Goal: Transaction & Acquisition: Purchase product/service

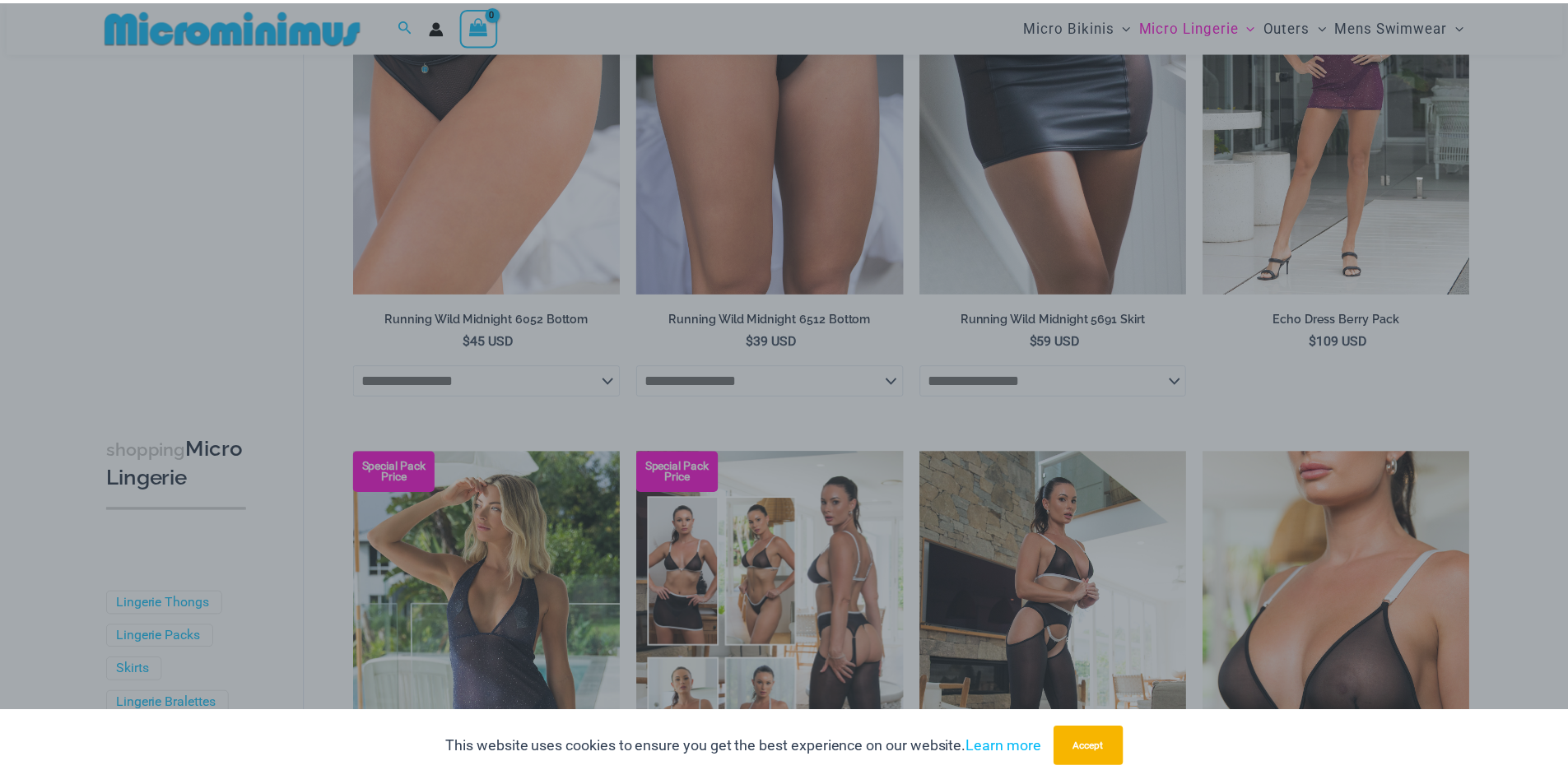
scroll to position [1550, 0]
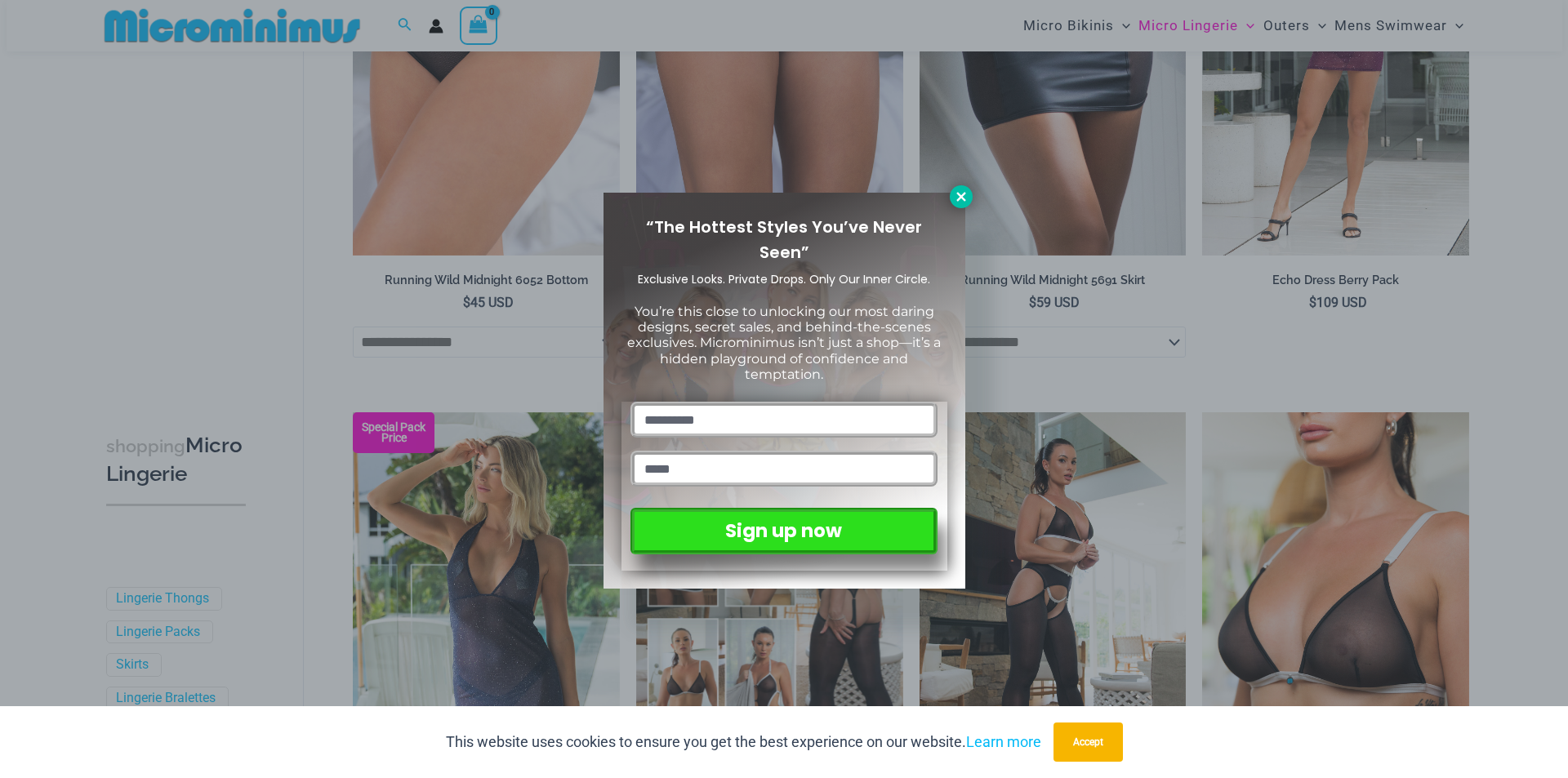
click at [954, 197] on icon at bounding box center [961, 196] width 14 height 14
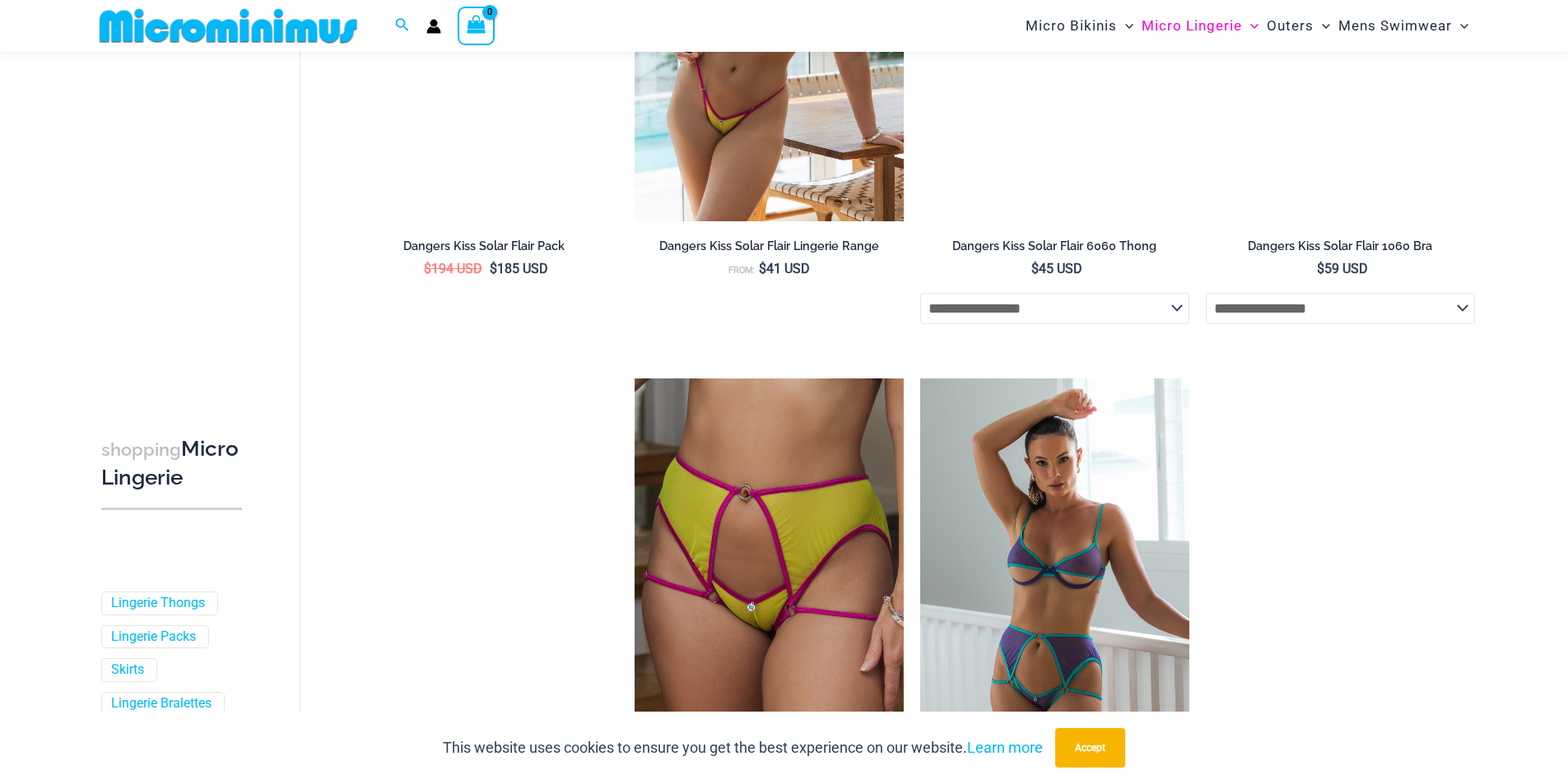
scroll to position [3854, 0]
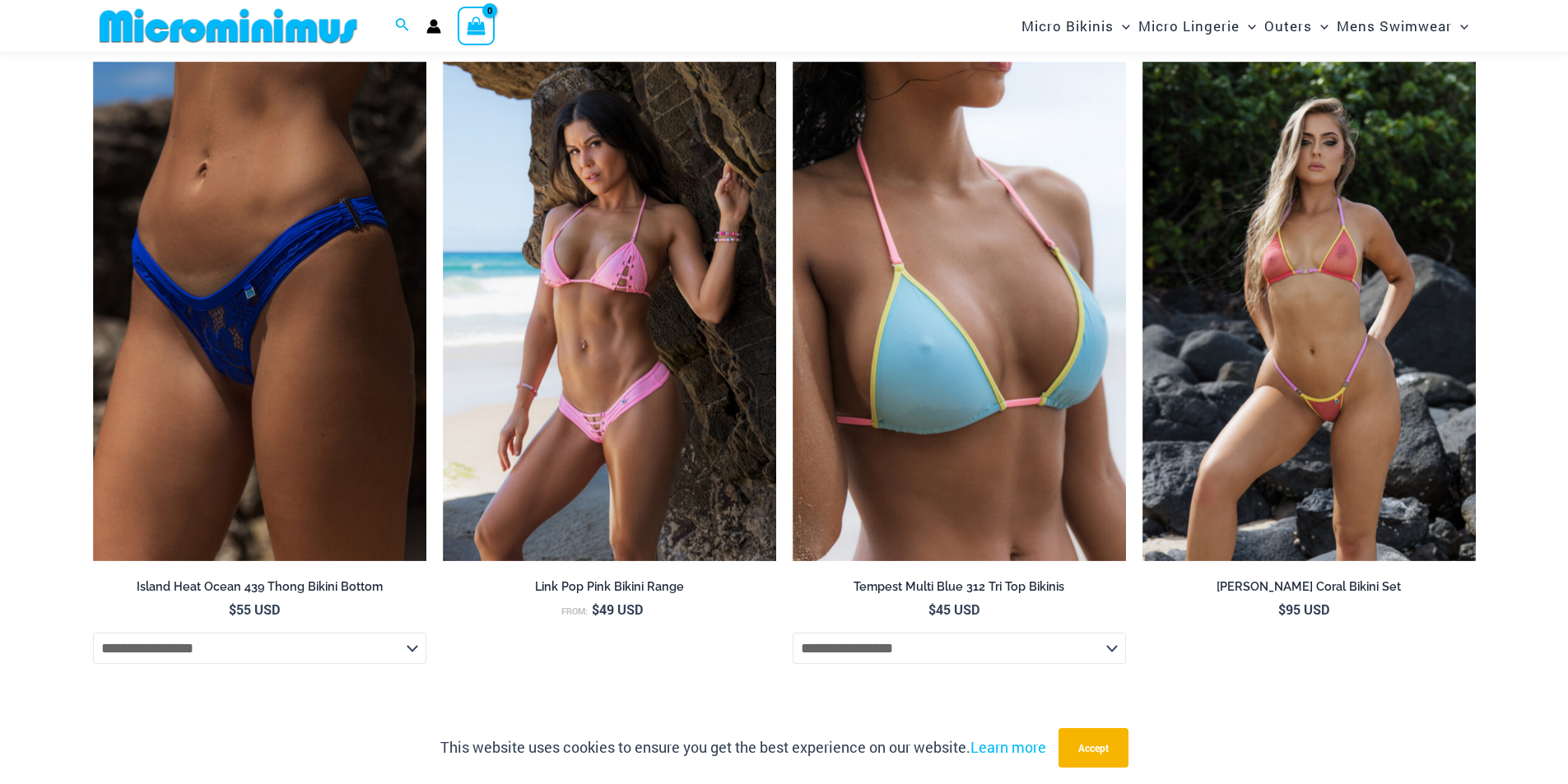
scroll to position [5502, 0]
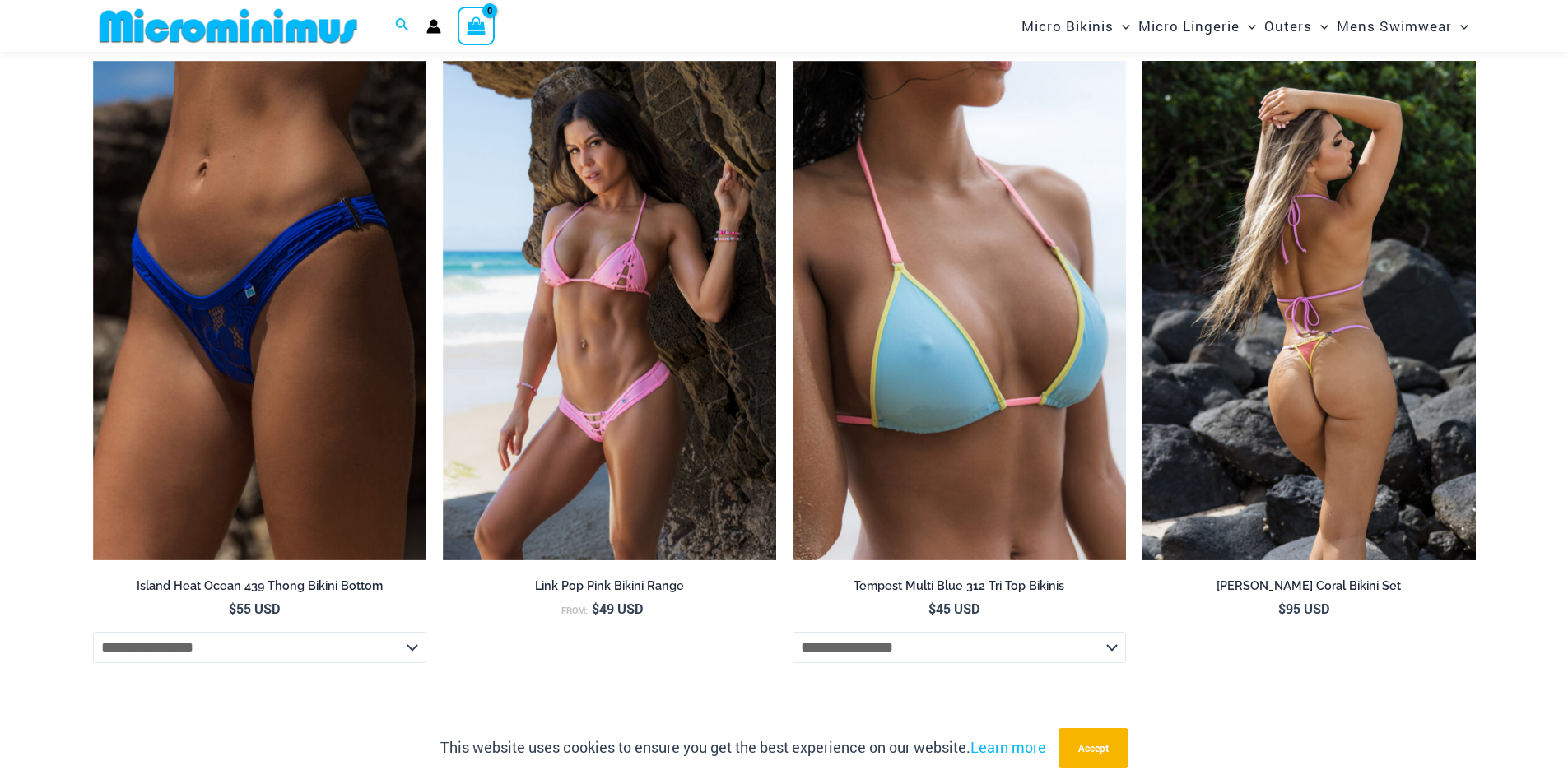
click at [1372, 420] on img at bounding box center [1310, 311] width 334 height 500
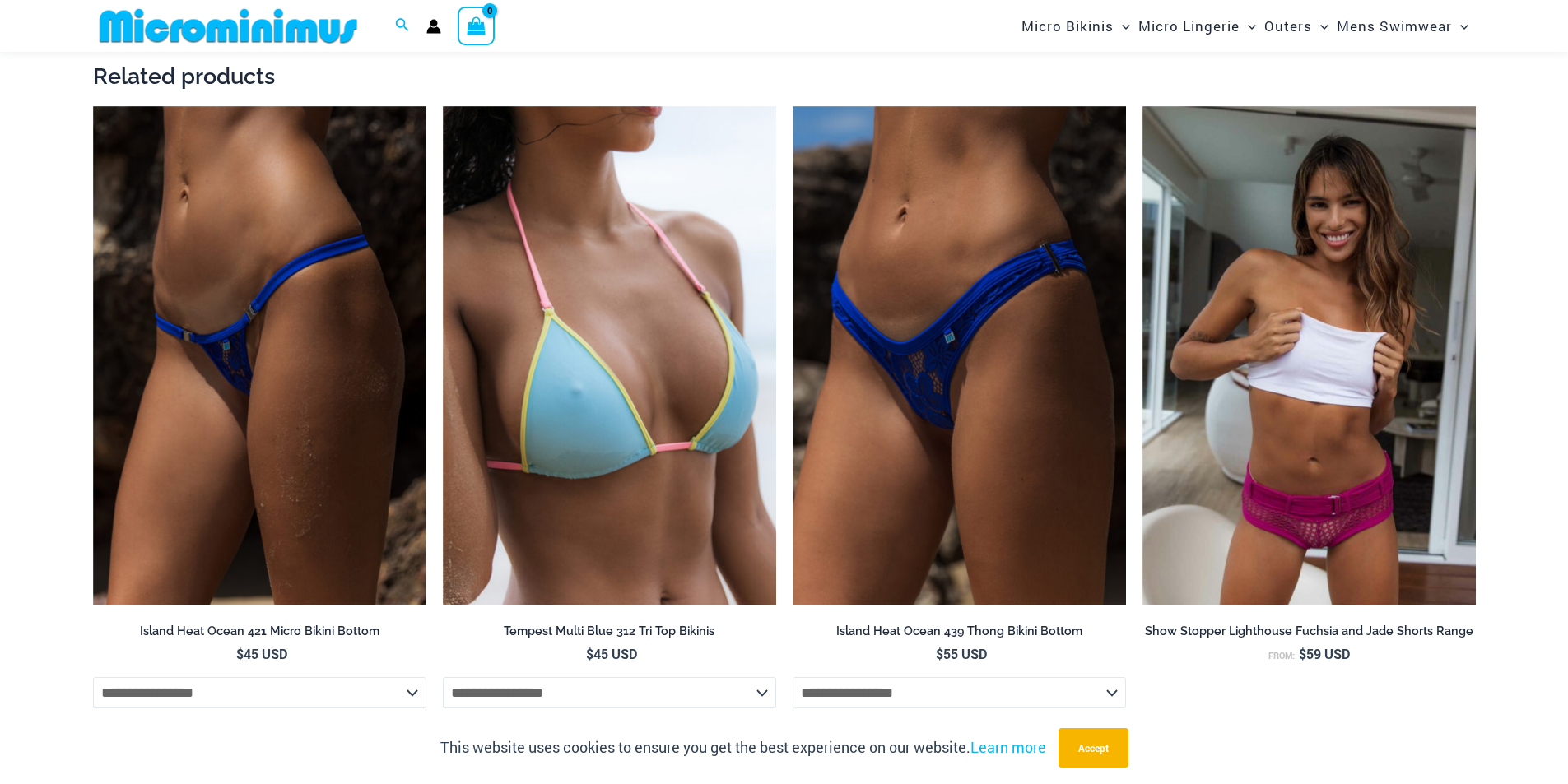
scroll to position [1975, 0]
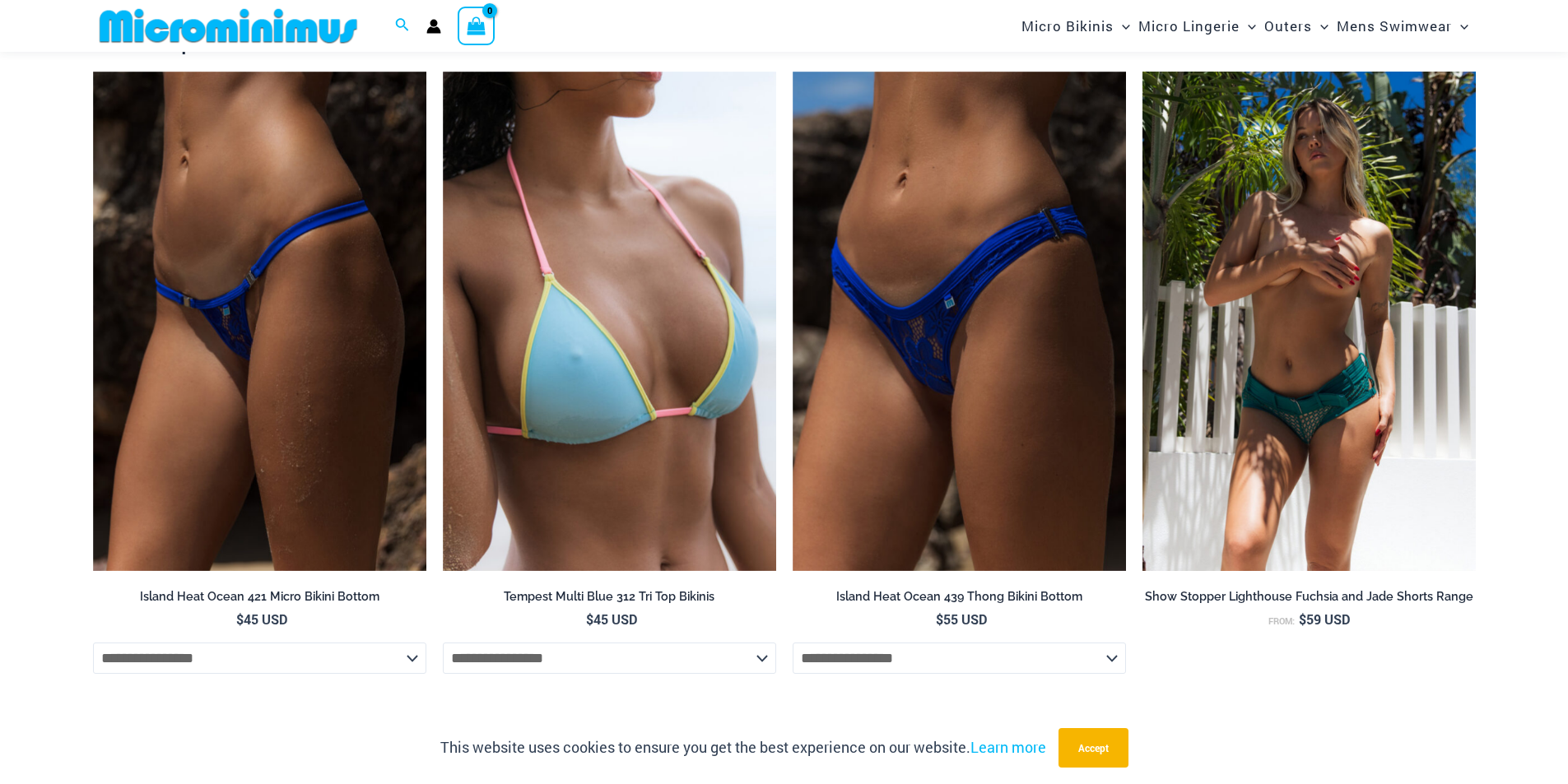
click at [1289, 437] on img at bounding box center [1310, 321] width 334 height 500
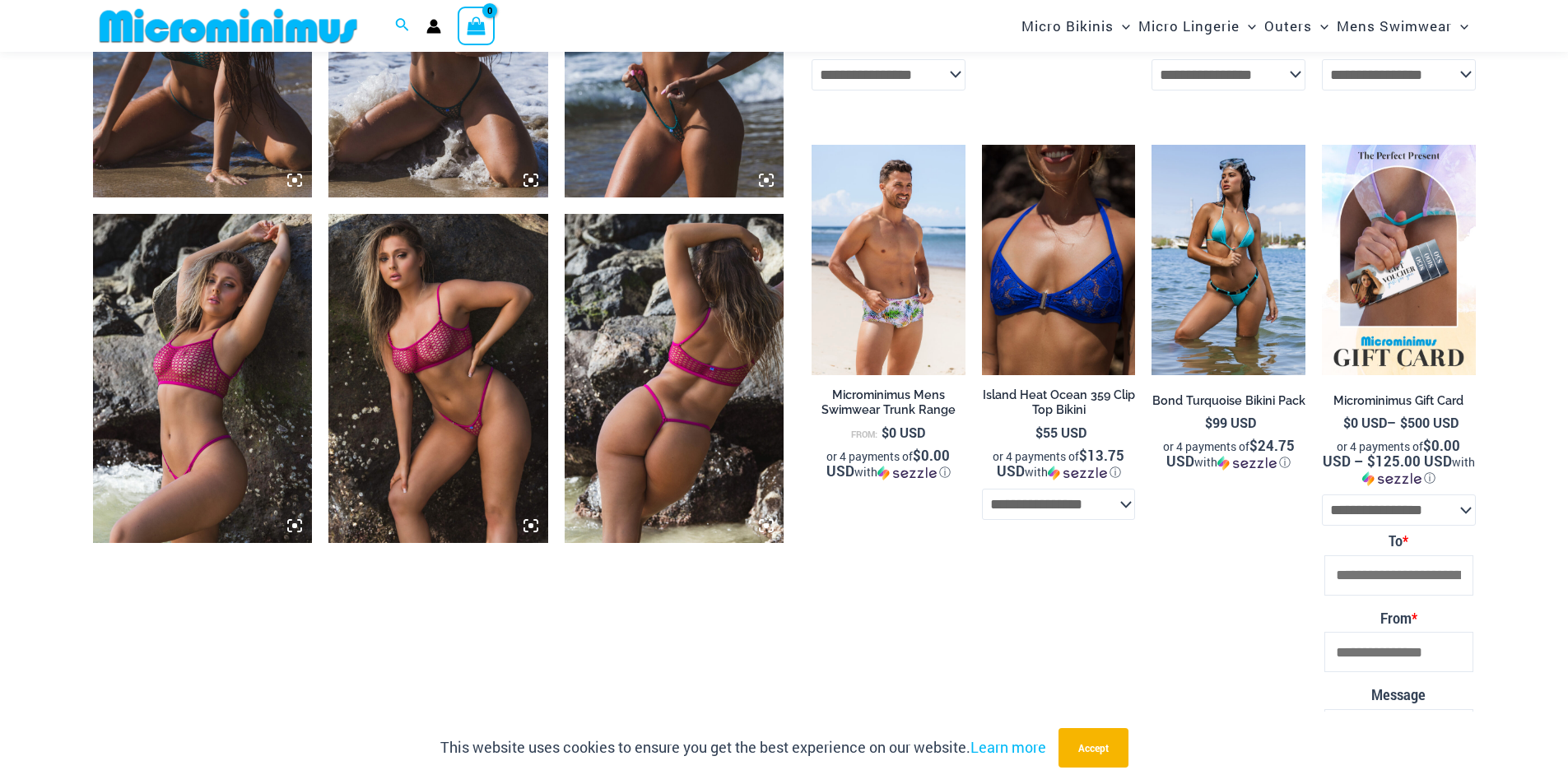
scroll to position [2058, 0]
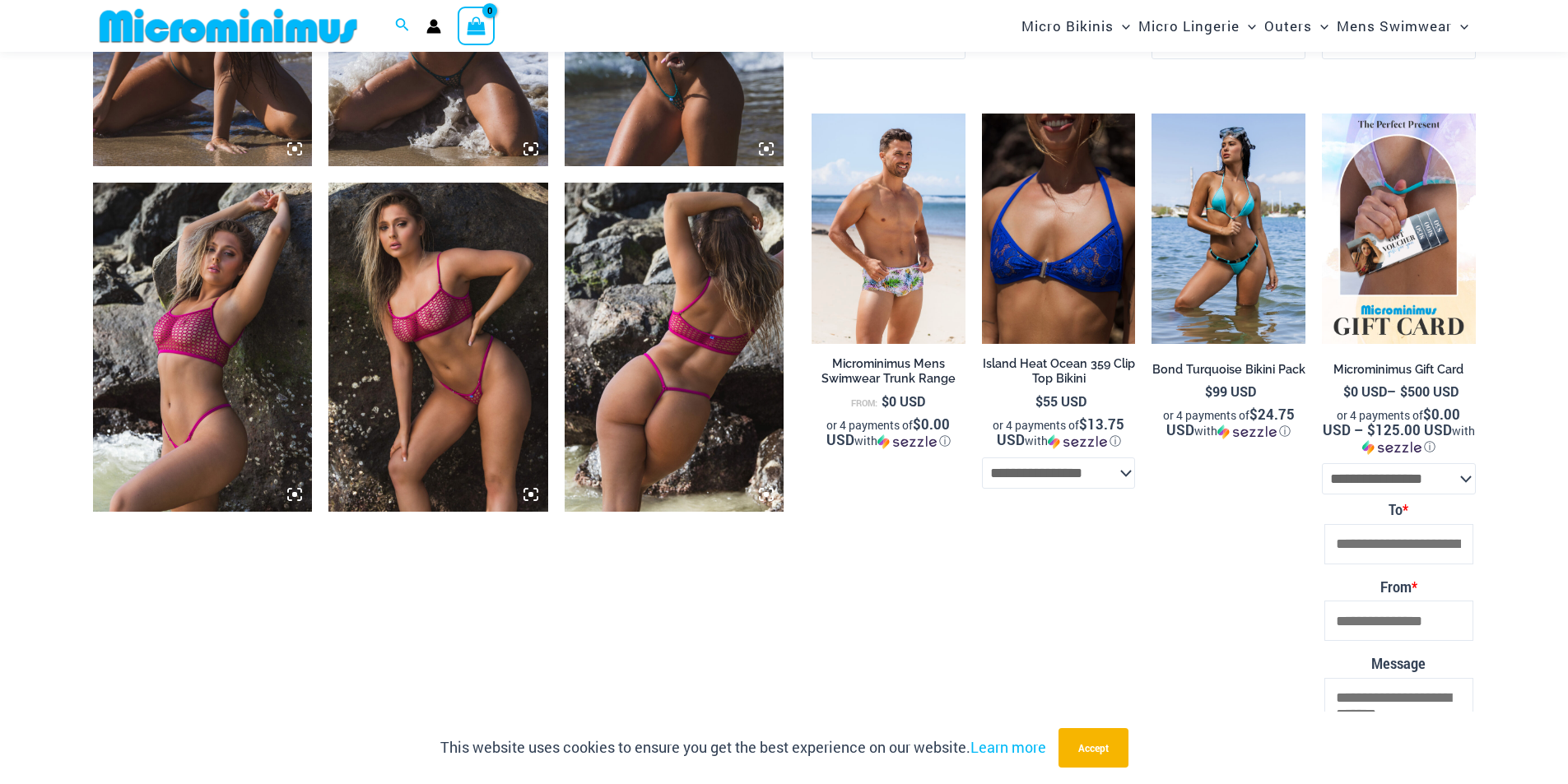
click at [462, 419] on img at bounding box center [439, 346] width 220 height 329
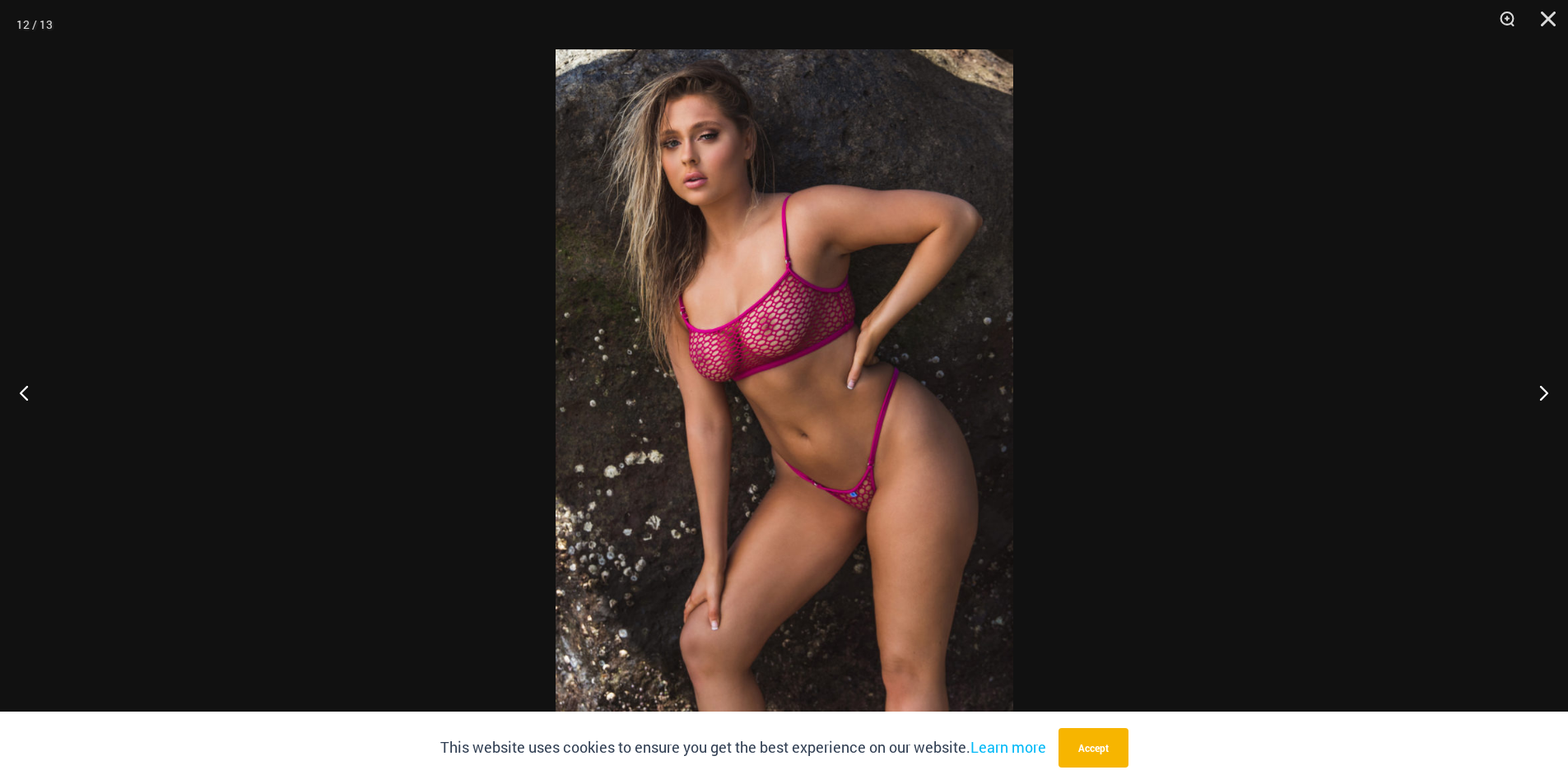
click at [793, 373] on img at bounding box center [784, 392] width 458 height 686
